Goal: Navigation & Orientation: Go to known website

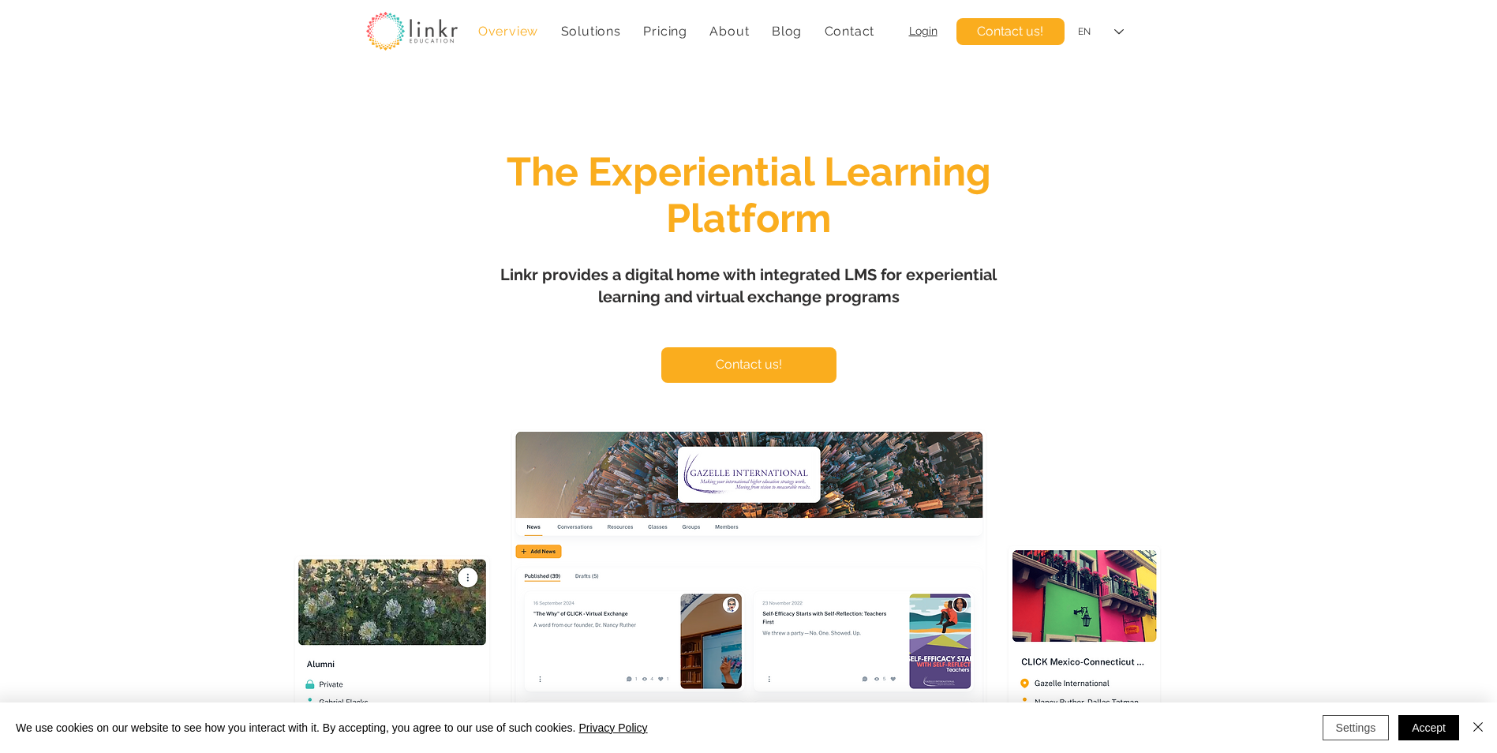
click at [1355, 730] on button "Settings" at bounding box center [1356, 727] width 67 height 25
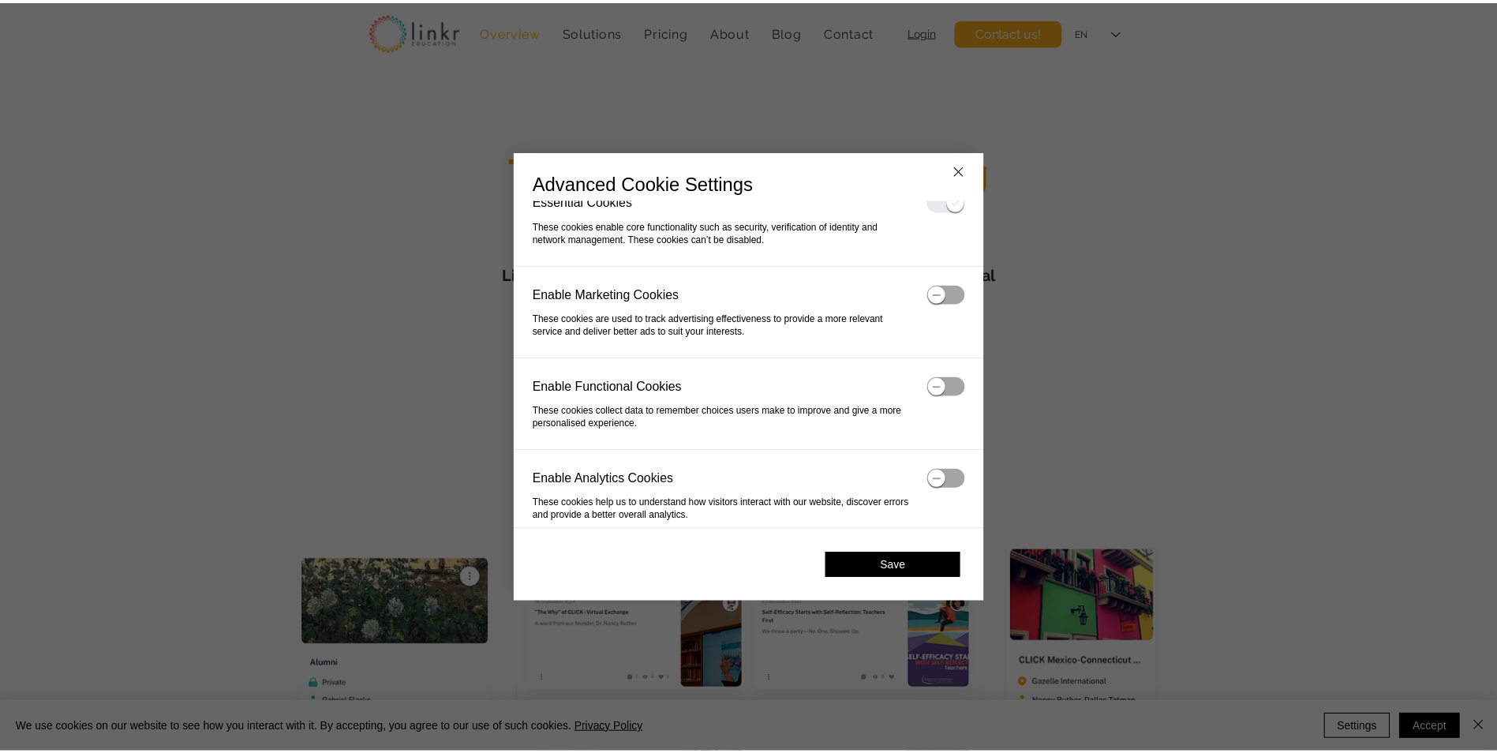
scroll to position [39, 0]
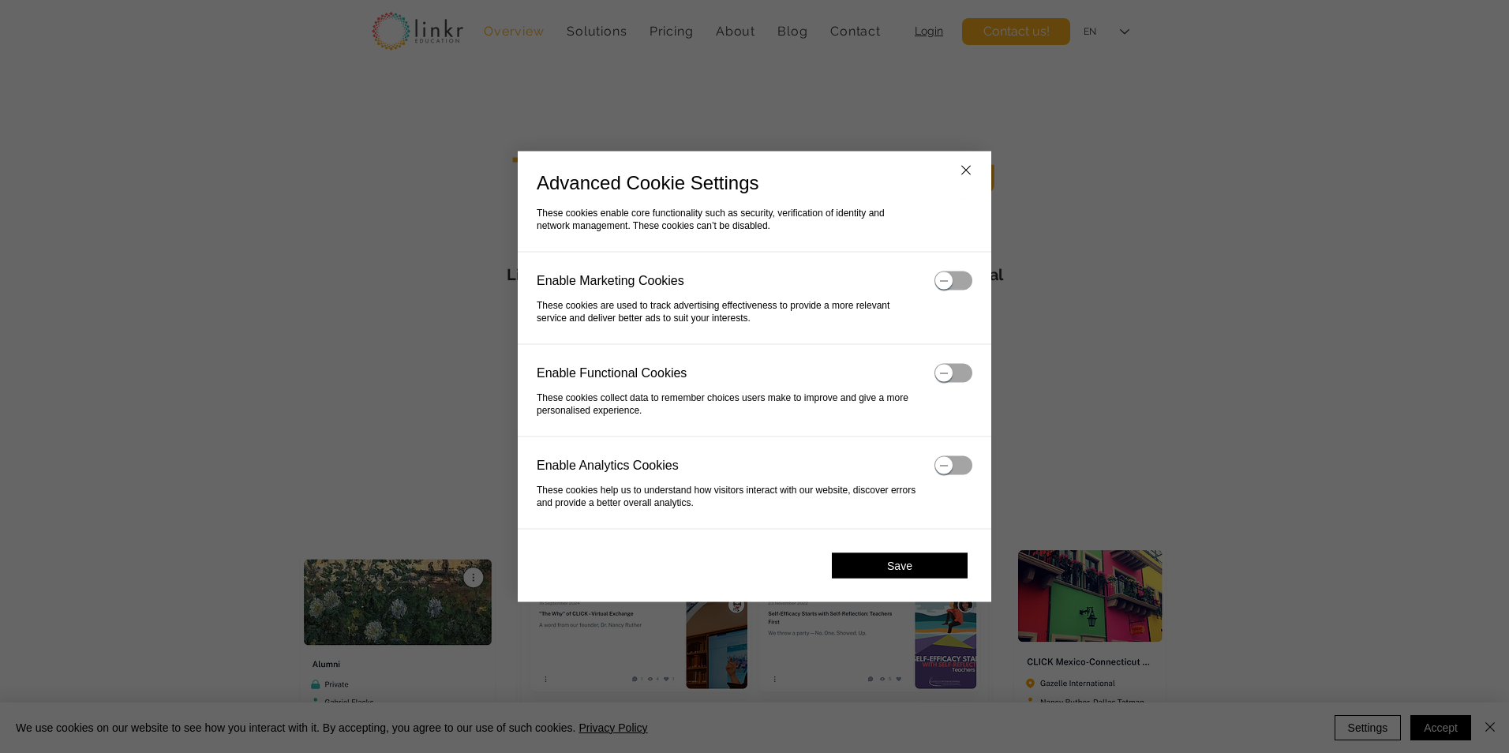
click at [931, 567] on button "Save" at bounding box center [900, 565] width 136 height 25
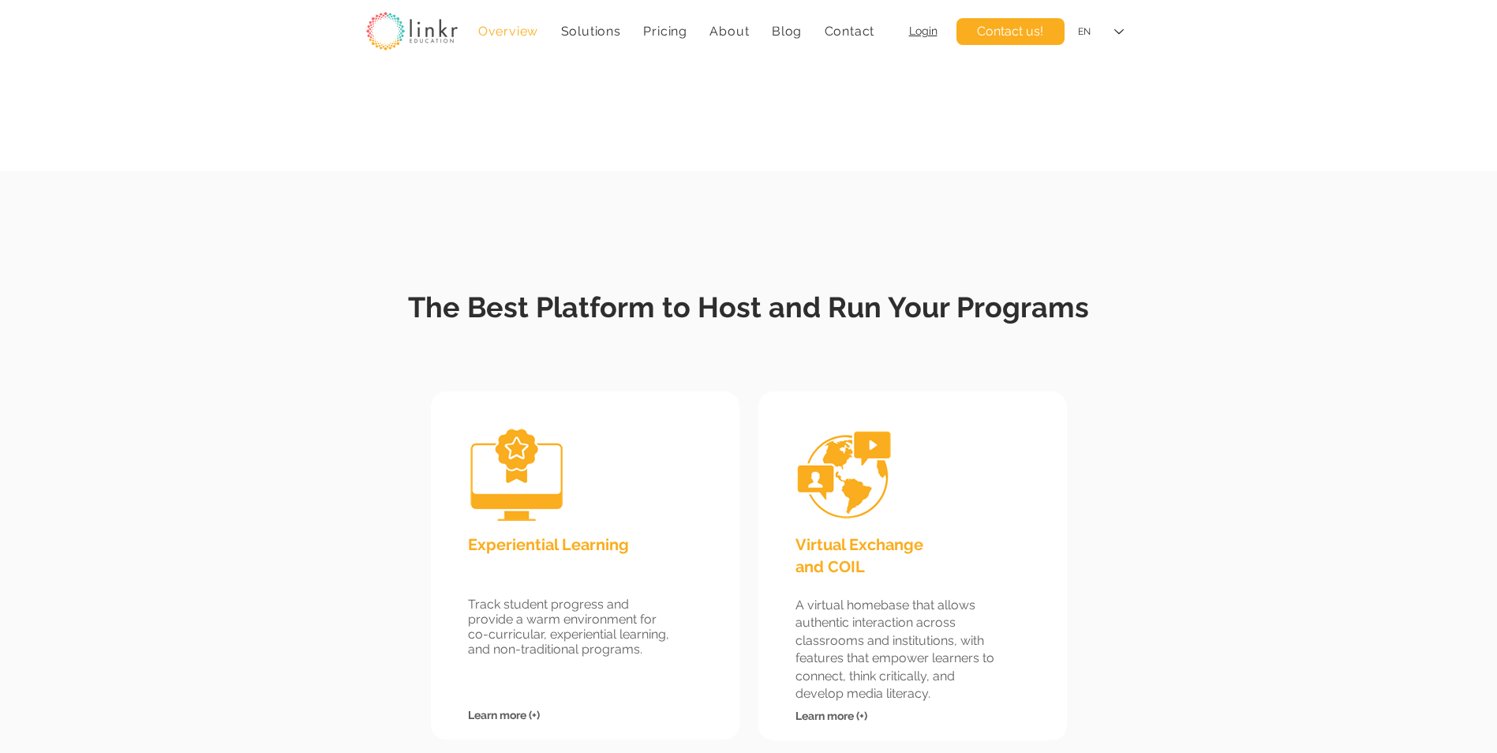
scroll to position [1184, 0]
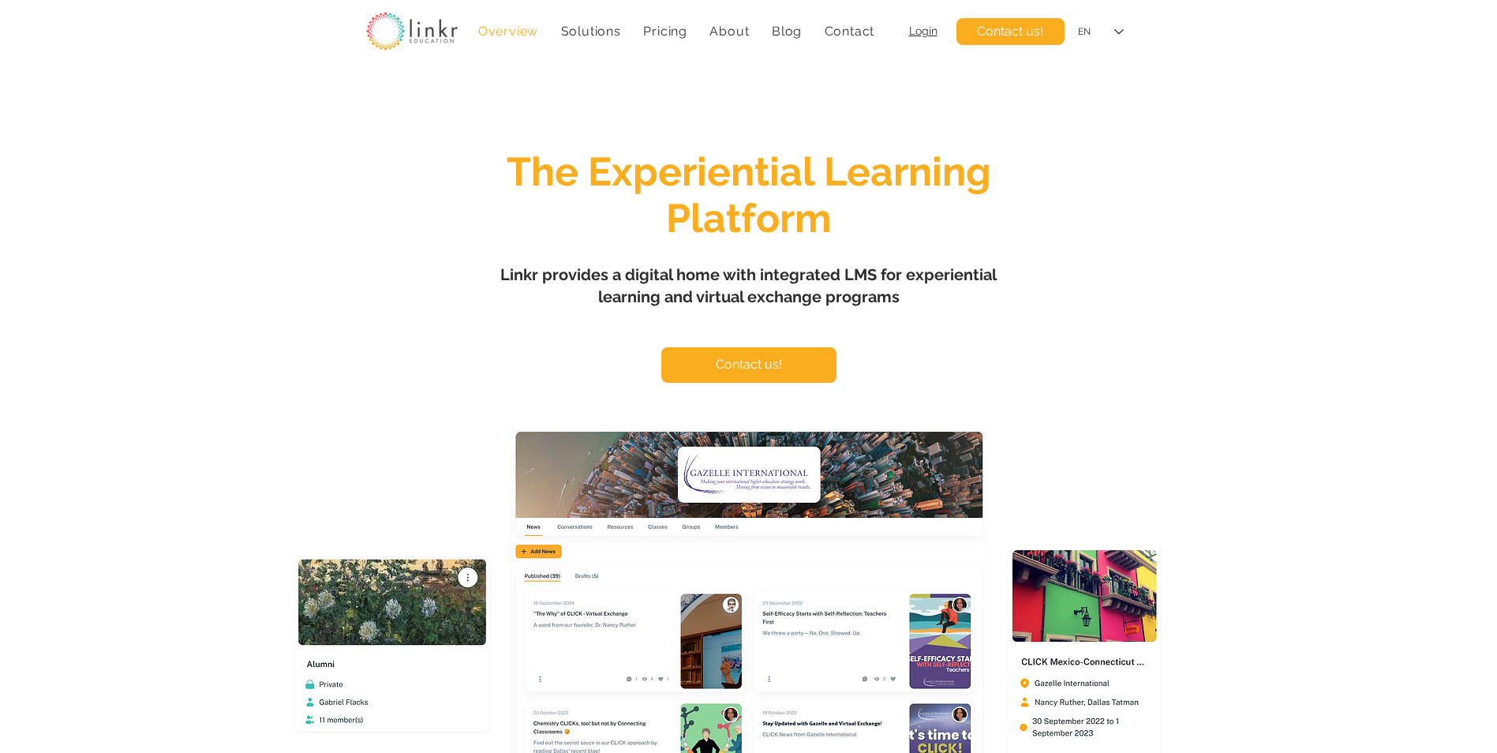
click at [155, 279] on div "main content" at bounding box center [748, 468] width 1497 height 795
drag, startPoint x: 697, startPoint y: 295, endPoint x: 900, endPoint y: 301, distance: 202.9
click at [900, 301] on h1 "Linkr provides a digital home with integrated LMS for experiential learning and…" at bounding box center [749, 286] width 552 height 44
click at [1050, 224] on h1 "The Experiential Learning Platform" at bounding box center [749, 194] width 612 height 93
click at [923, 34] on span "Login" at bounding box center [923, 30] width 28 height 13
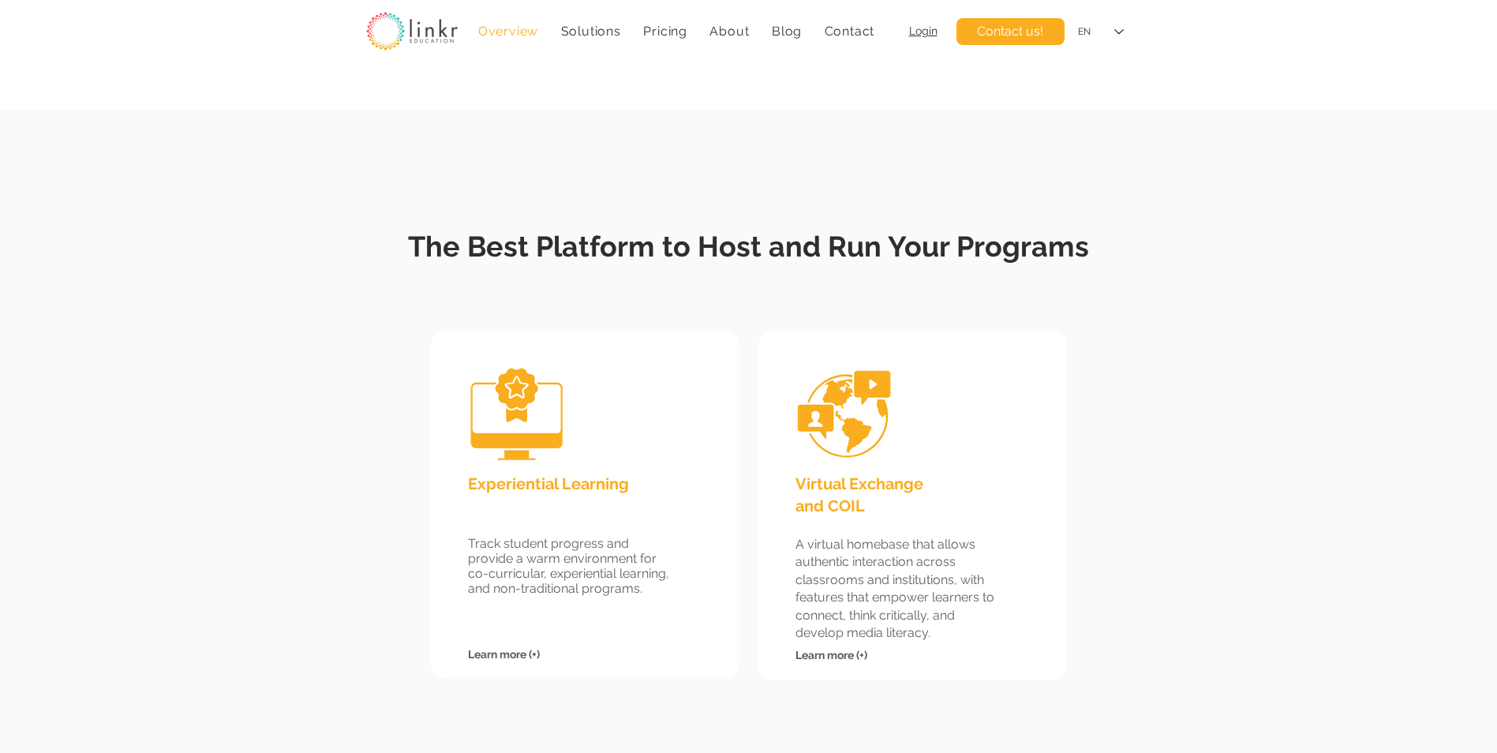
scroll to position [1263, 0]
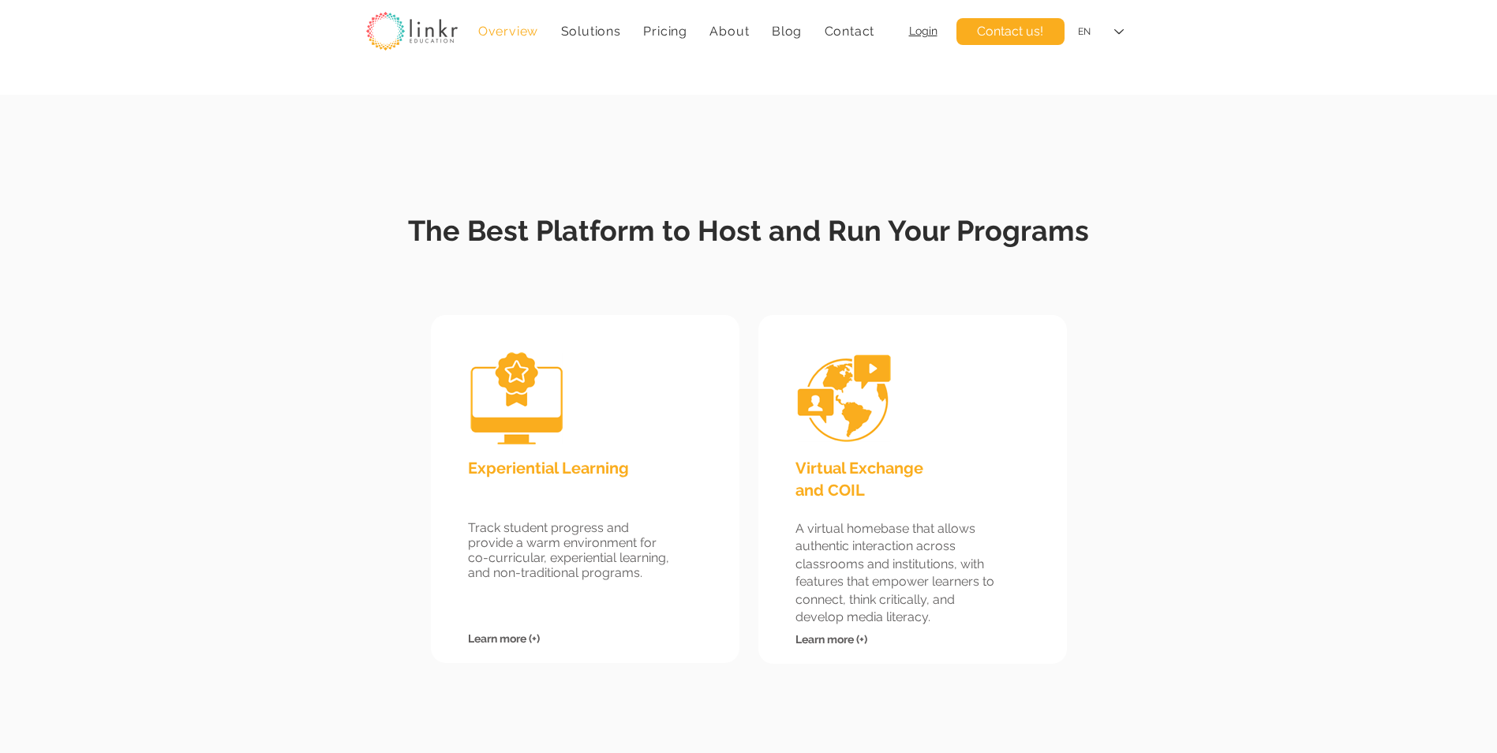
click at [920, 33] on span "Login" at bounding box center [923, 30] width 28 height 13
